Goal: Task Accomplishment & Management: Use online tool/utility

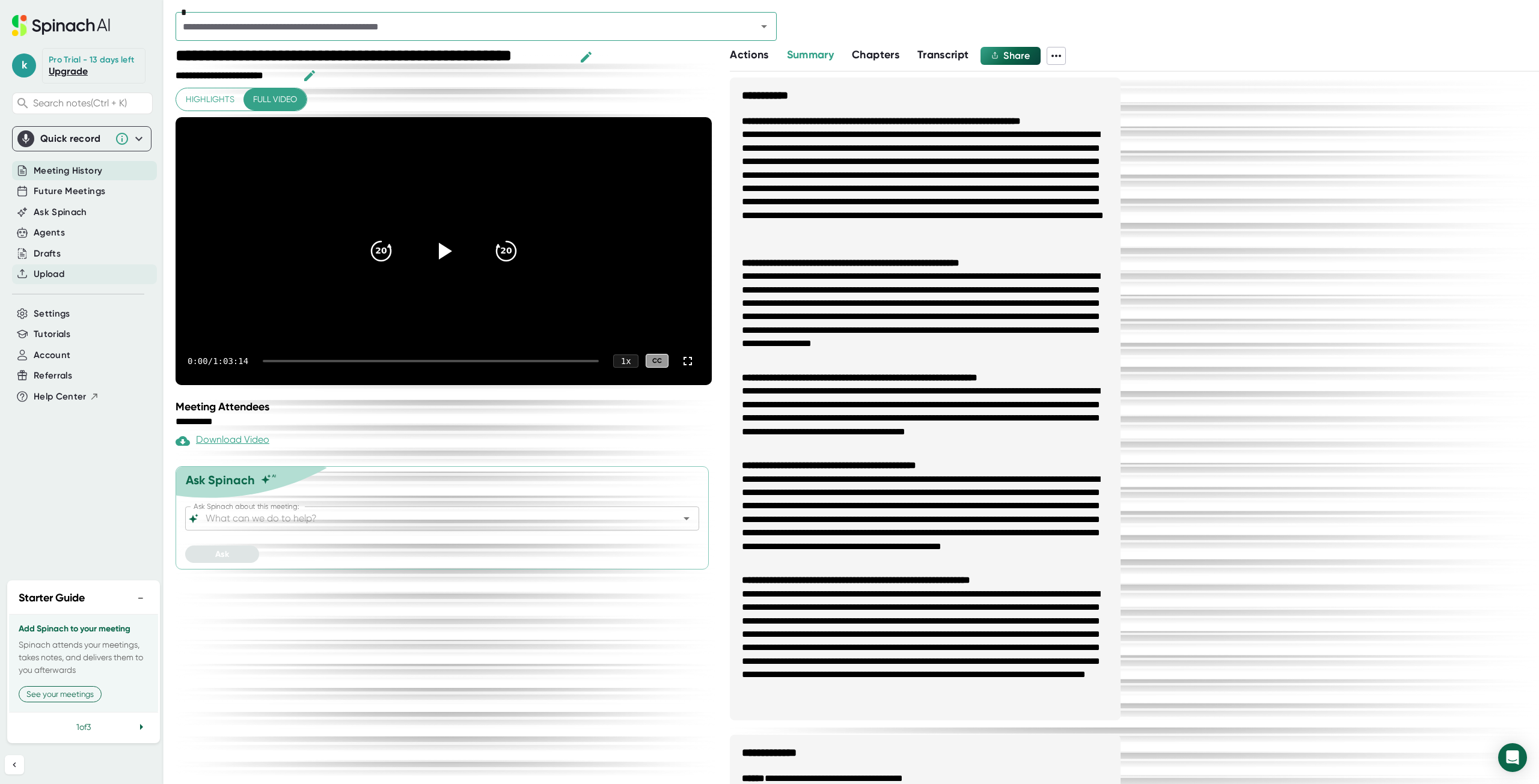
scroll to position [580, 0]
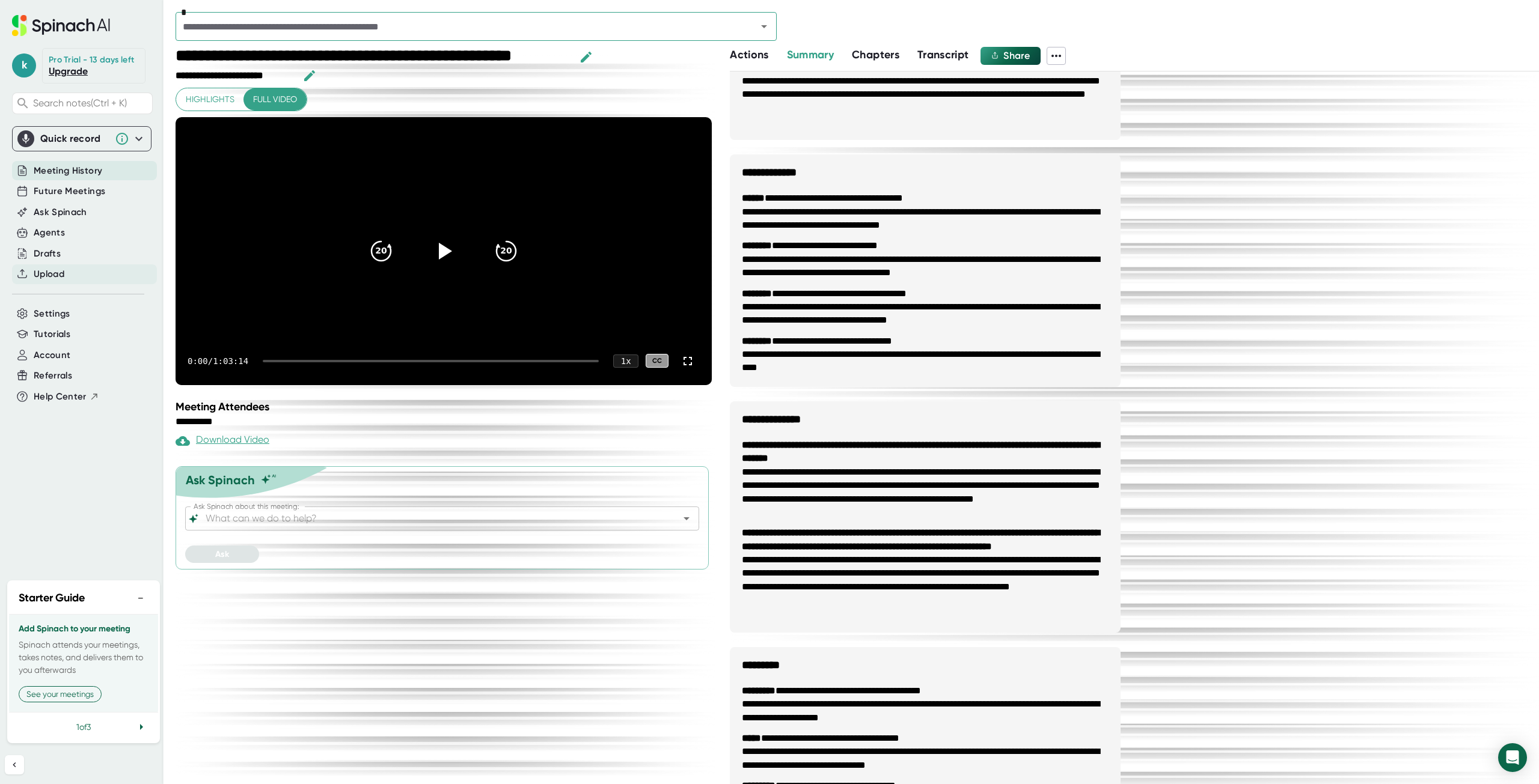
drag, startPoint x: 0, startPoint y: 0, endPoint x: 56, endPoint y: 268, distance: 273.8
click at [56, 268] on span "Upload" at bounding box center [49, 274] width 30 height 14
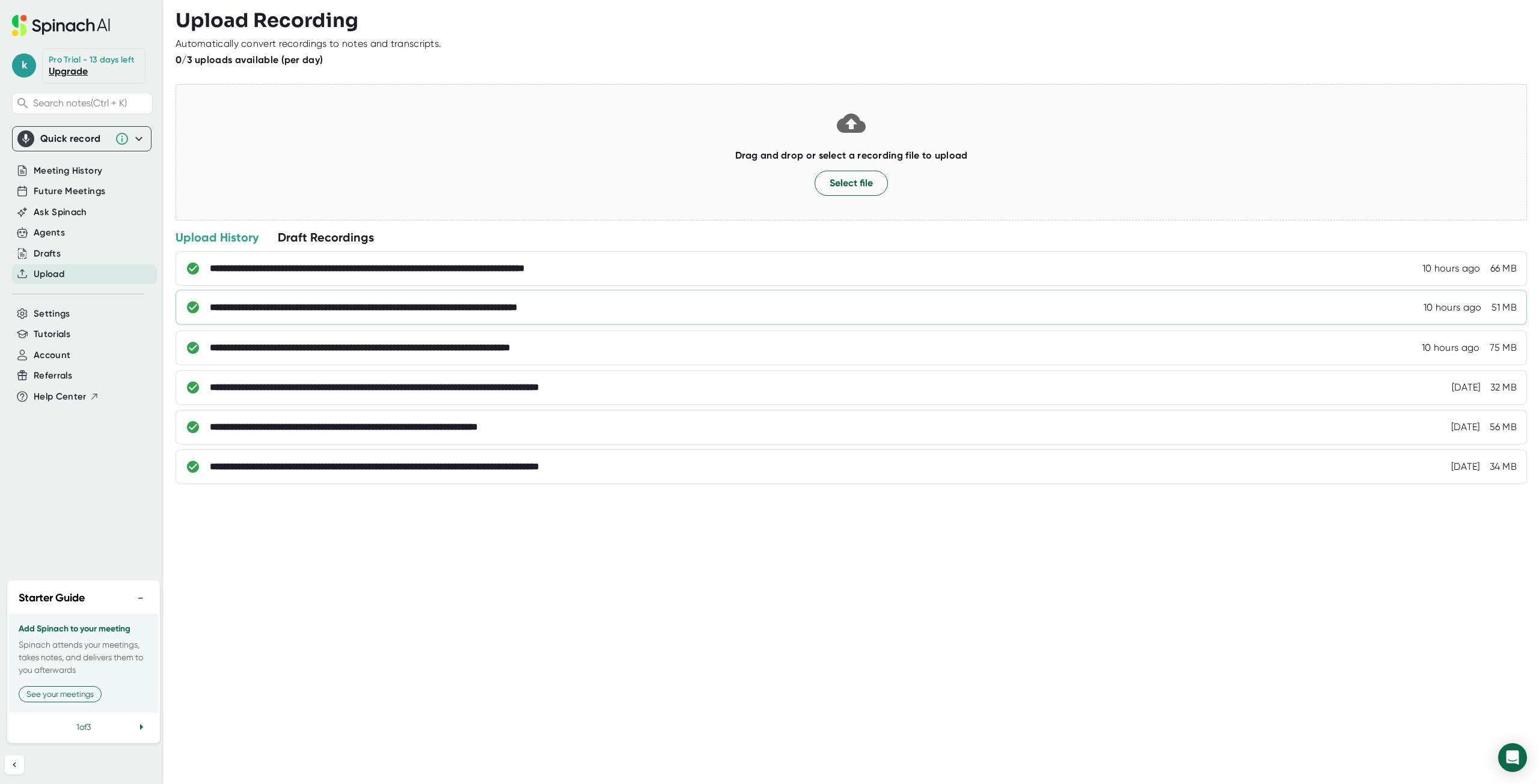
click at [613, 302] on div "**********" at bounding box center [419, 308] width 419 height 12
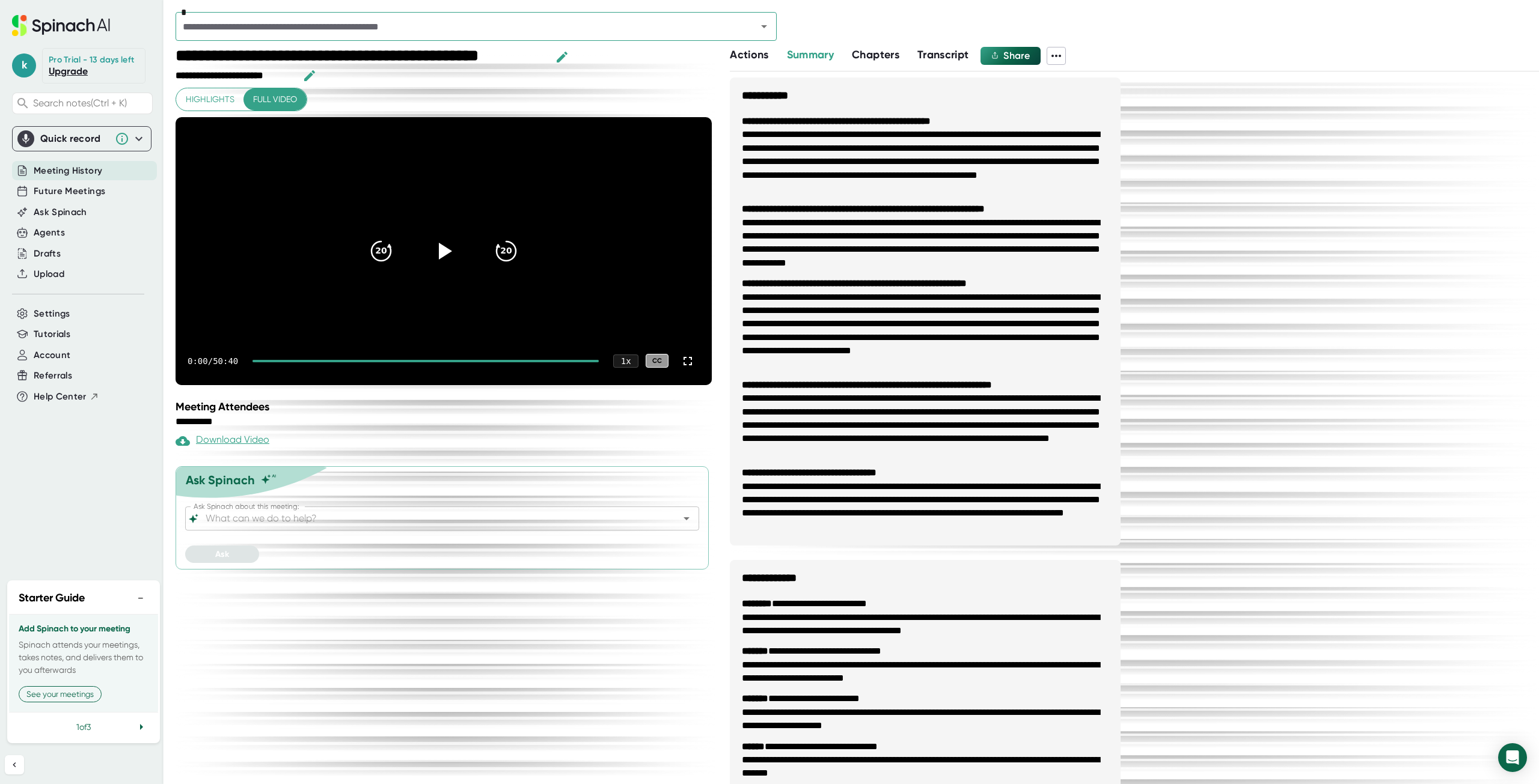
click at [926, 53] on span "Transcript" at bounding box center [943, 55] width 52 height 14
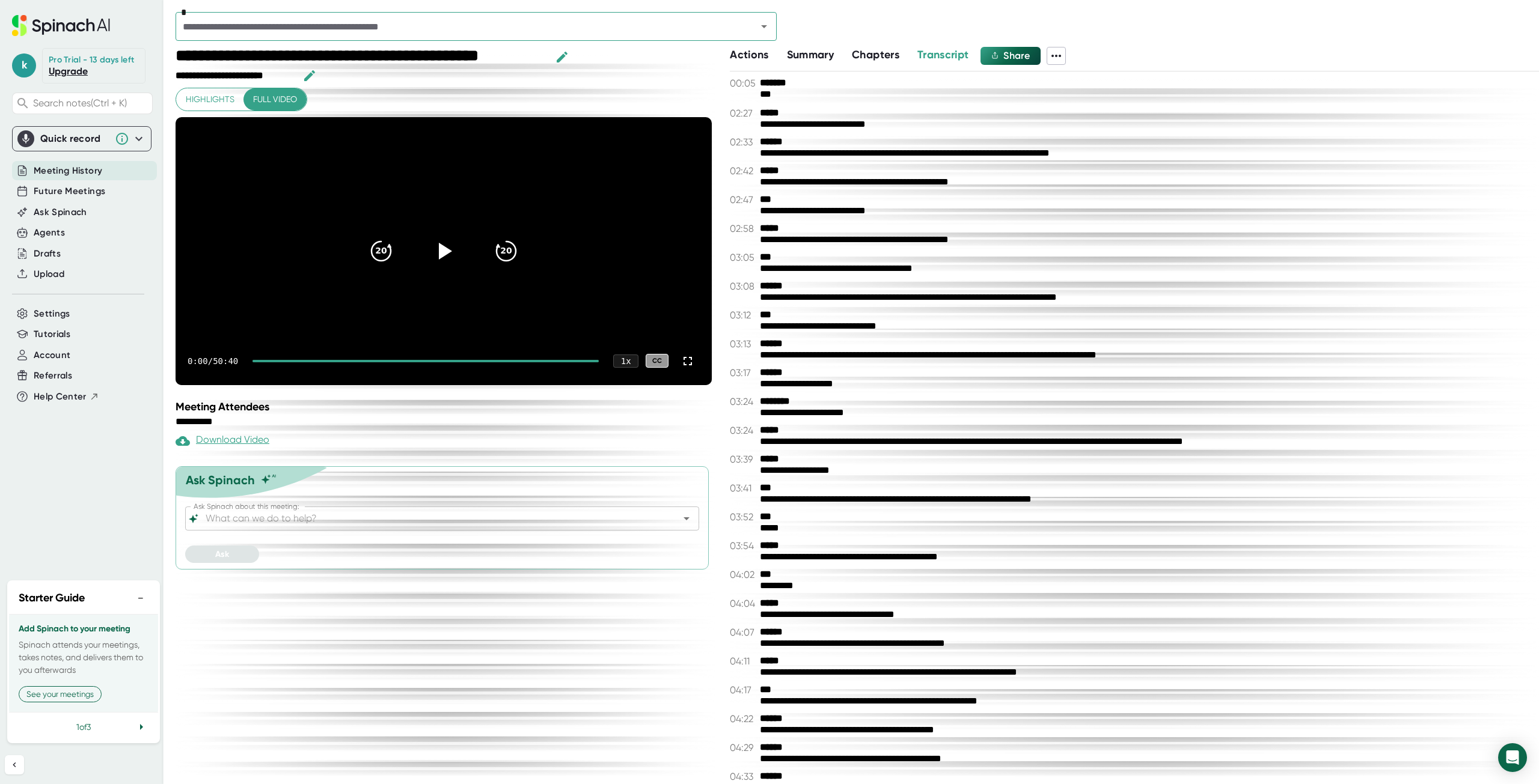
click at [822, 53] on span "Summary" at bounding box center [810, 55] width 47 height 14
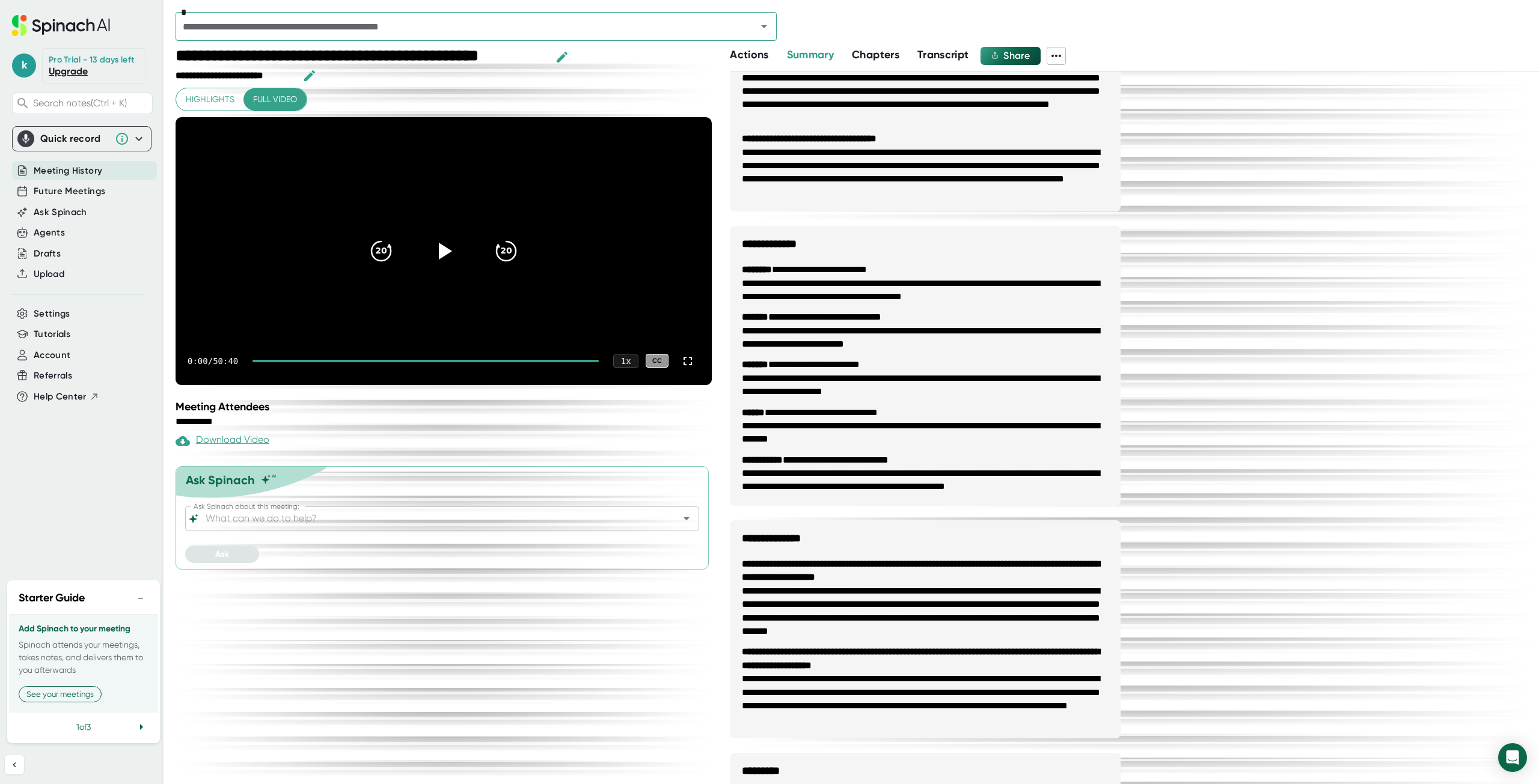
scroll to position [332, 0]
